Goal: Find specific page/section: Find specific page/section

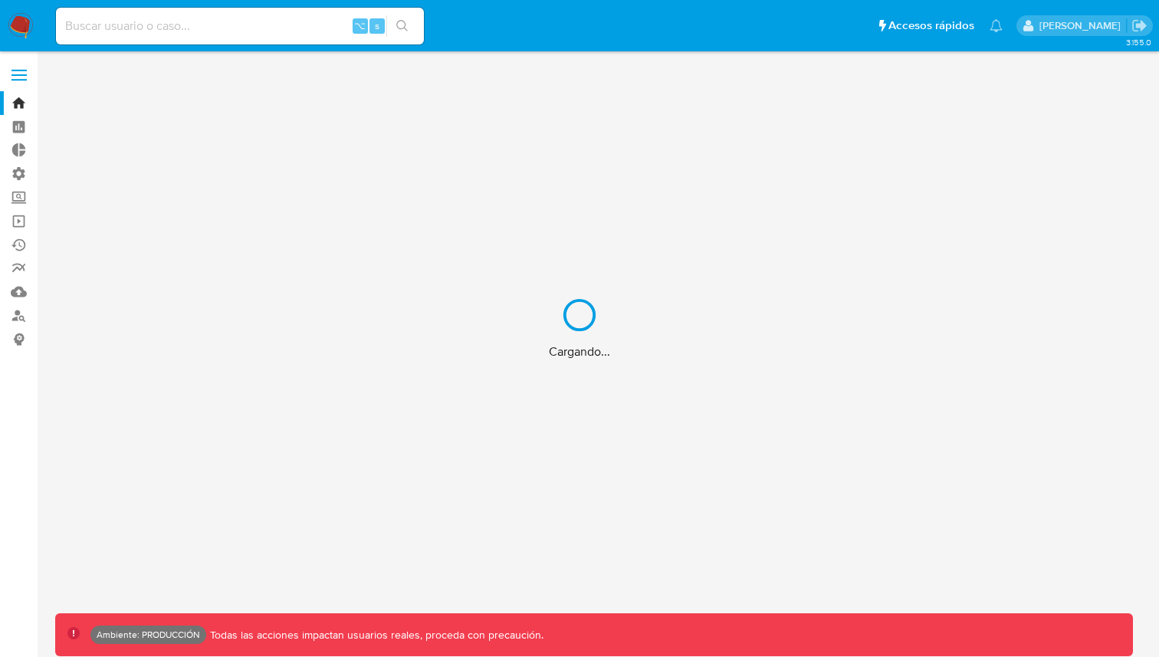
click at [19, 71] on div "Cargando..." at bounding box center [579, 328] width 1159 height 657
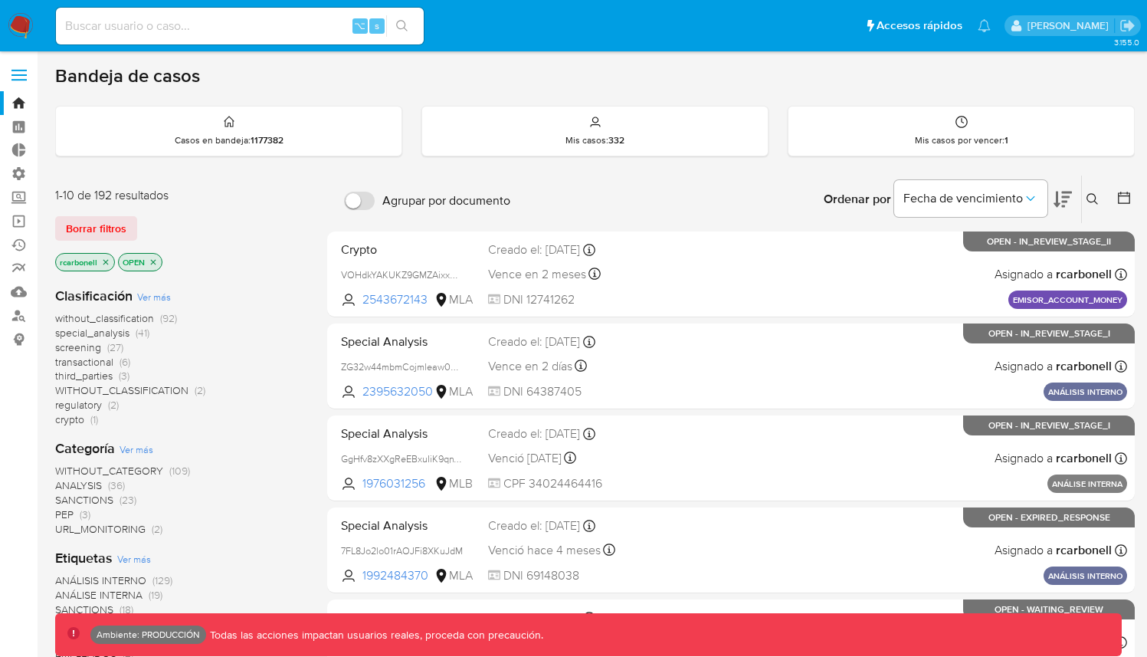
click at [18, 74] on span at bounding box center [18, 75] width 15 height 2
click at [0, 0] on input "checkbox" at bounding box center [0, 0] width 0 height 0
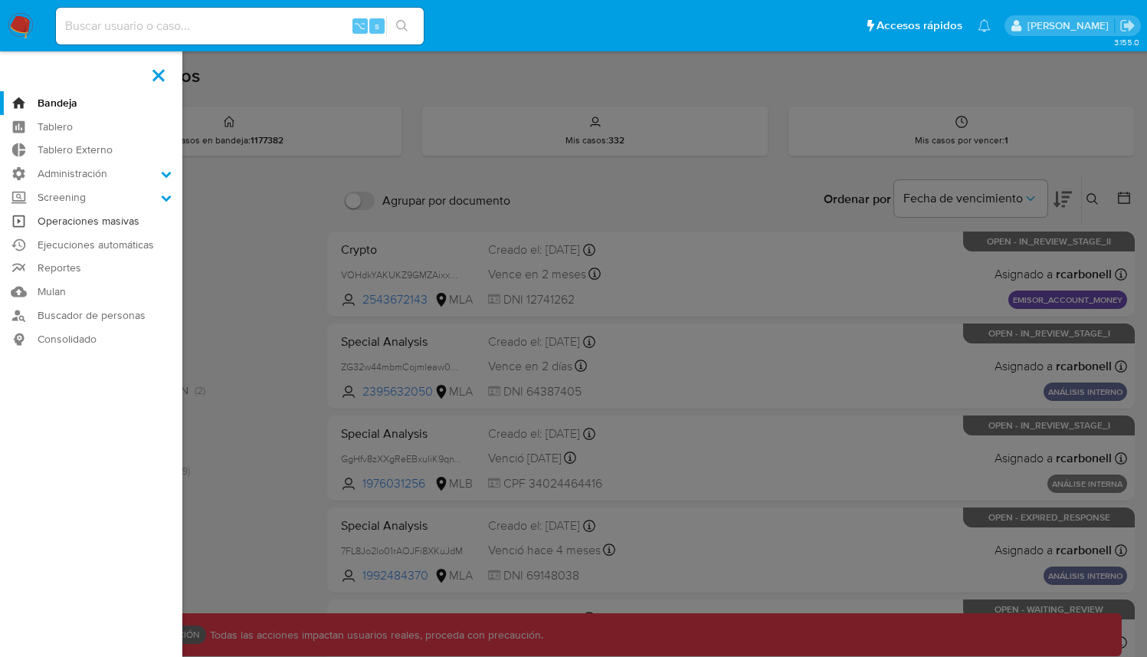
click at [101, 222] on link "Operaciones masivas" at bounding box center [91, 221] width 182 height 24
